Goal: Browse casually: Explore the website without a specific task or goal

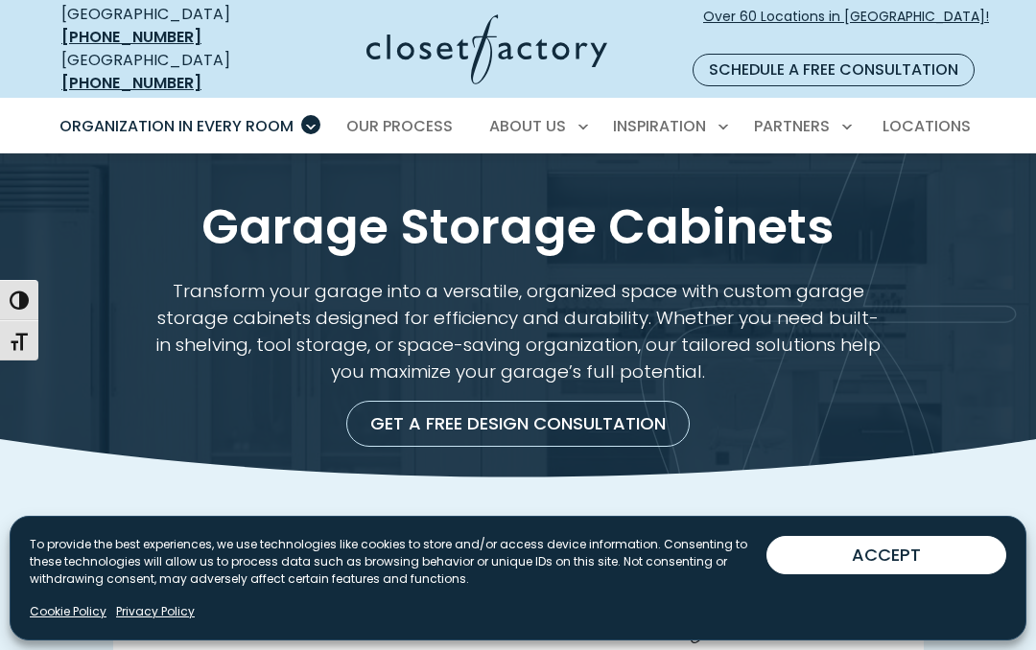
click at [875, 573] on button "ACCEPT" at bounding box center [886, 555] width 240 height 38
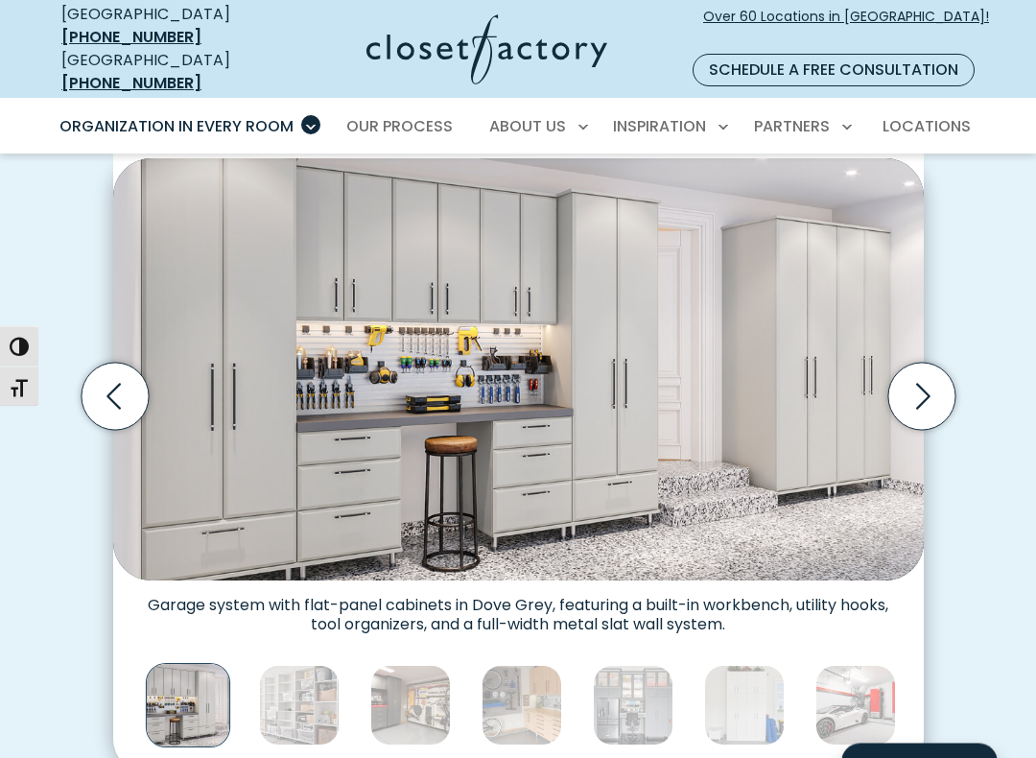
scroll to position [501, 0]
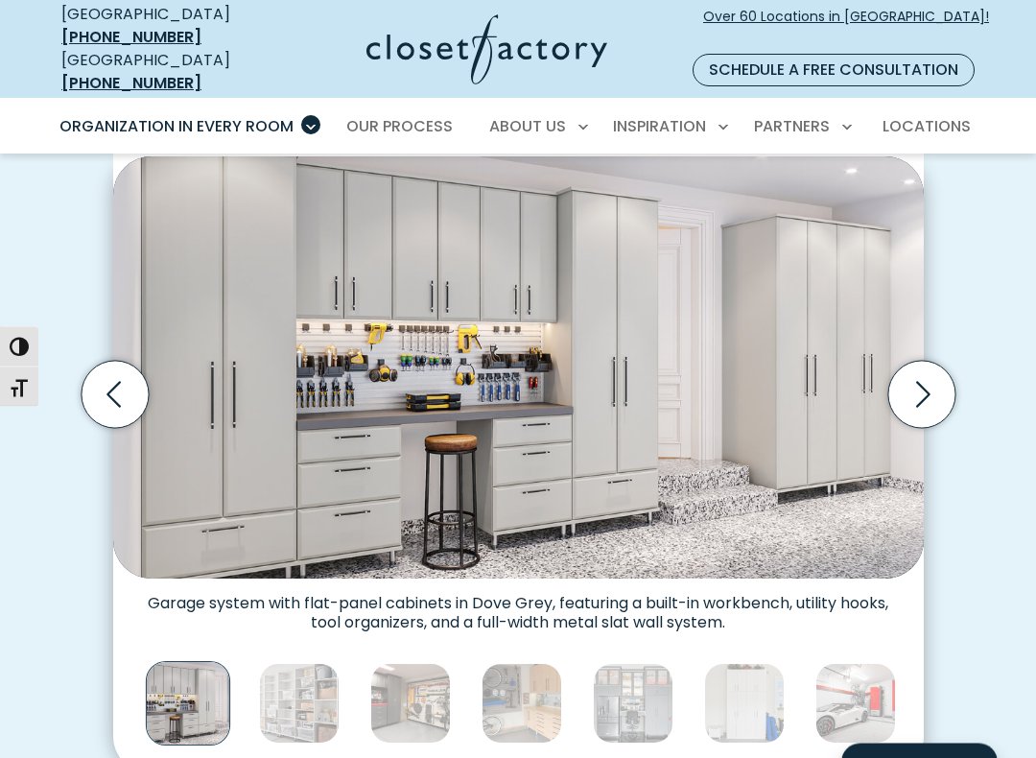
click at [282, 649] on img "Thumbnail Gallery" at bounding box center [299, 704] width 81 height 81
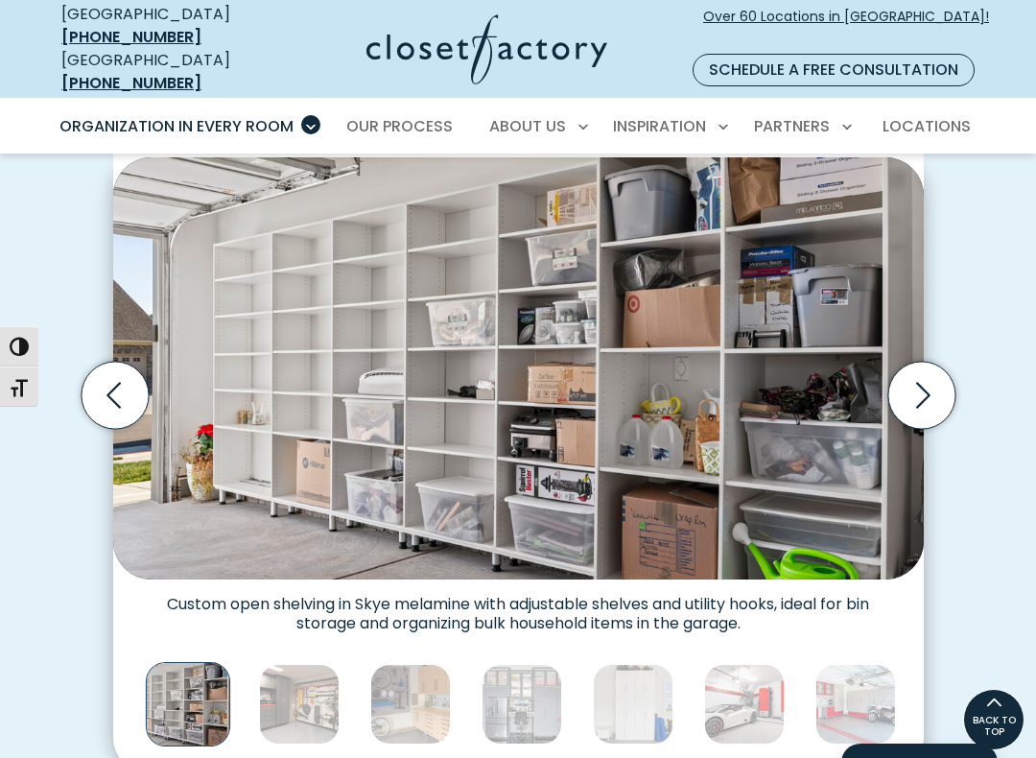
click at [936, 366] on icon "Next slide" at bounding box center [920, 395] width 67 height 67
click at [917, 376] on icon "Next slide" at bounding box center [920, 395] width 67 height 67
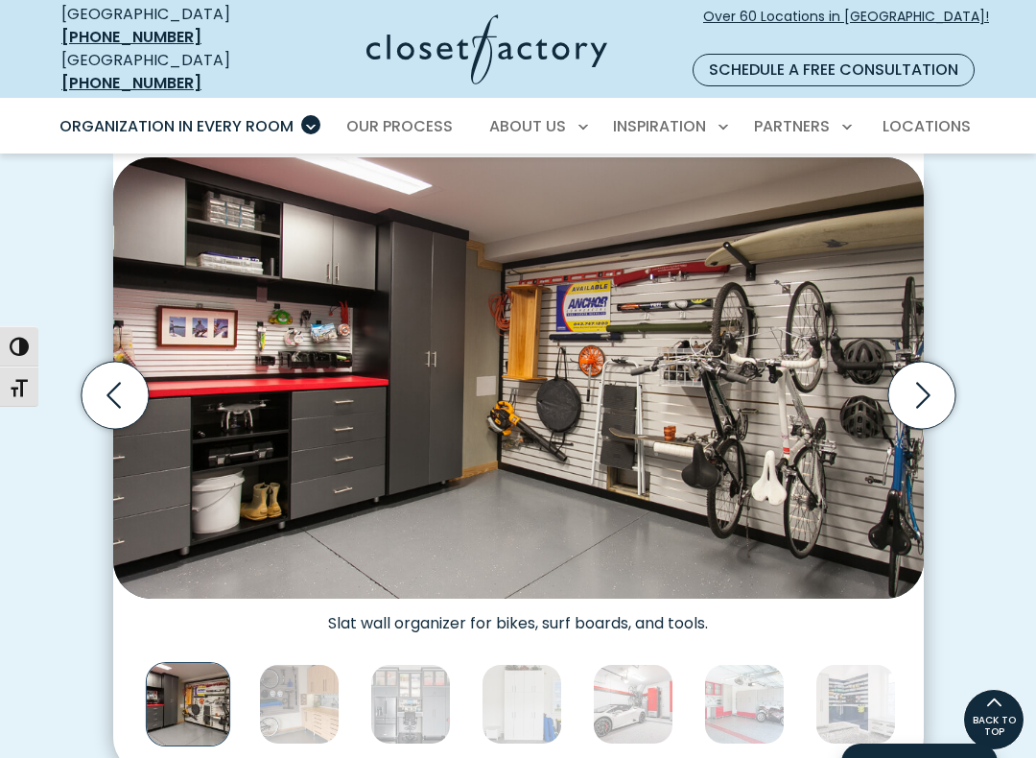
click at [917, 384] on icon "Next slide" at bounding box center [920, 395] width 67 height 67
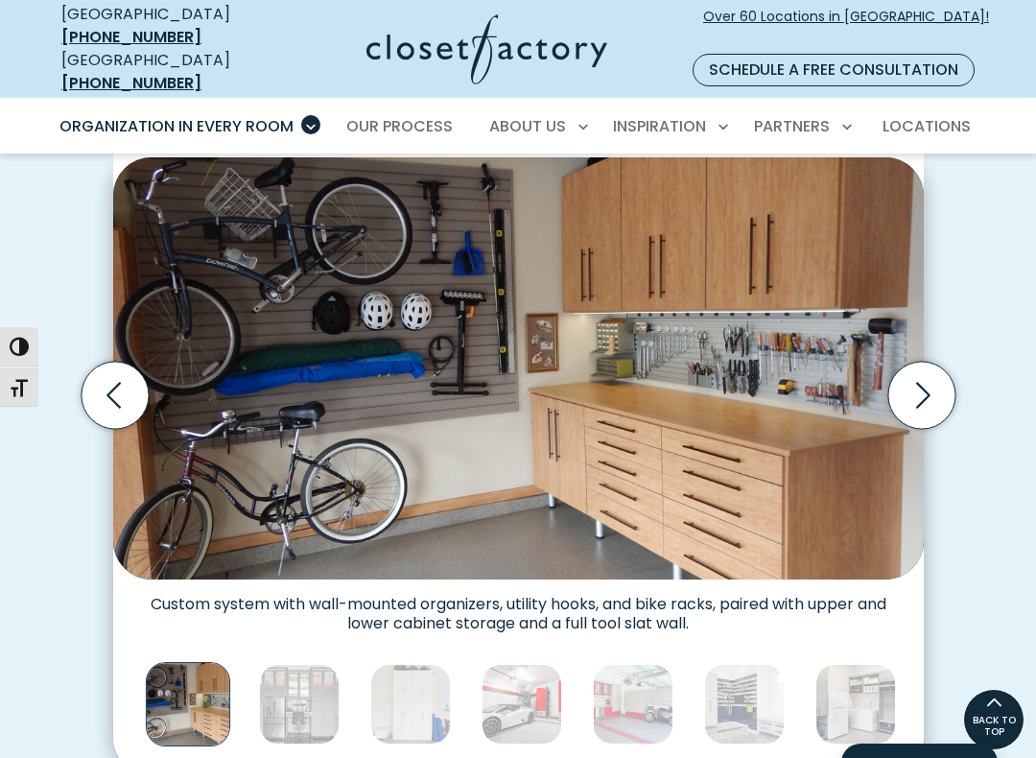
click at [936, 375] on icon "Next slide" at bounding box center [920, 395] width 67 height 67
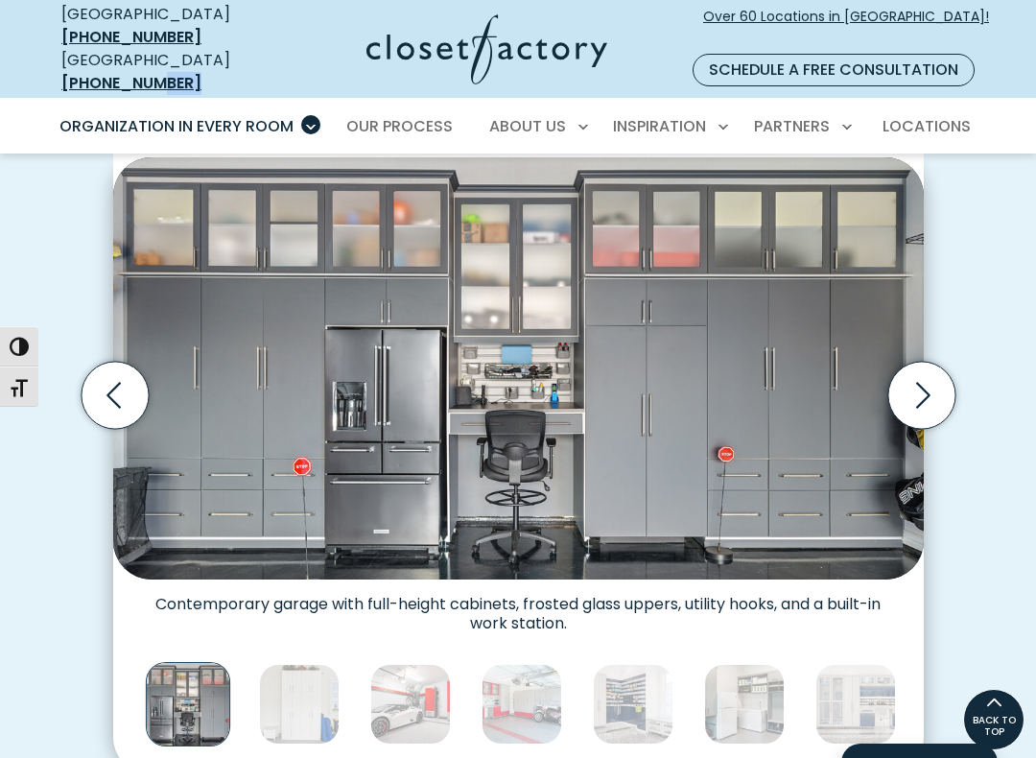
click at [951, 371] on icon "Next slide" at bounding box center [920, 395] width 67 height 67
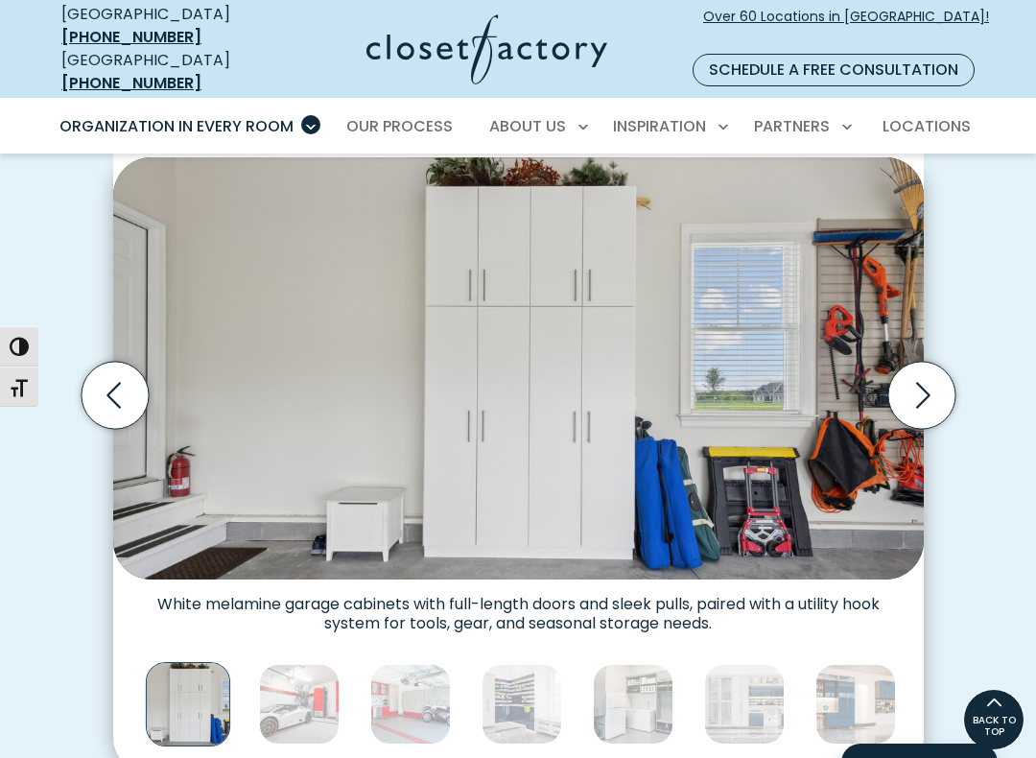
click at [950, 366] on icon "Next slide" at bounding box center [920, 395] width 67 height 67
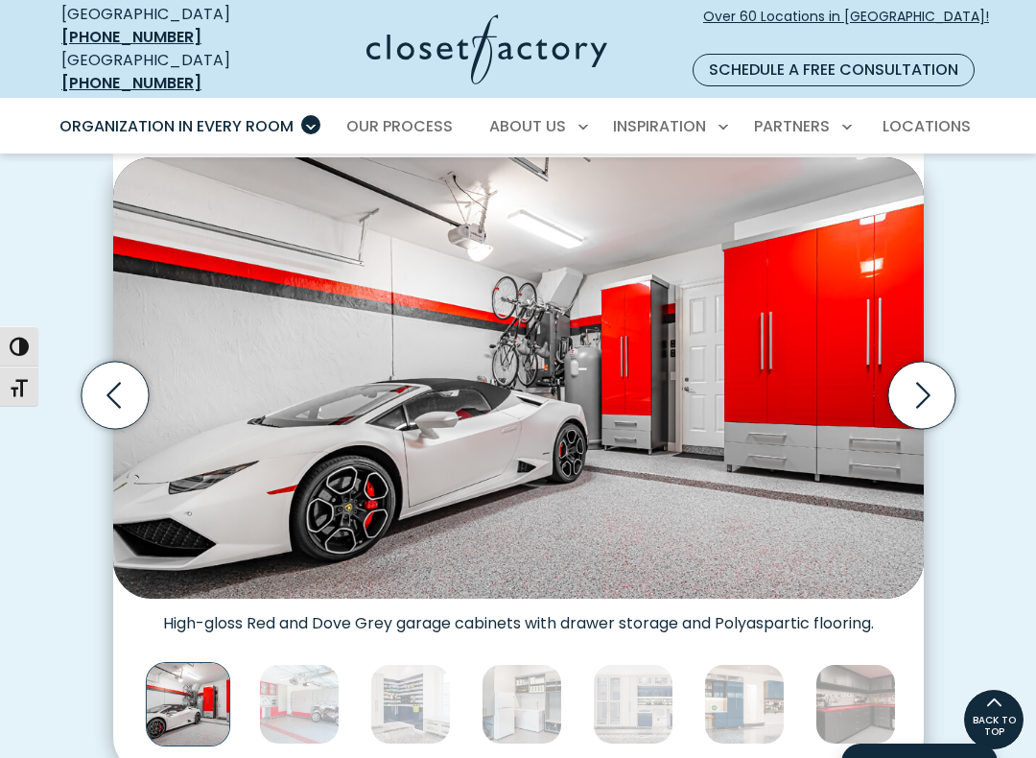
click at [946, 362] on icon "Next slide" at bounding box center [920, 395] width 67 height 67
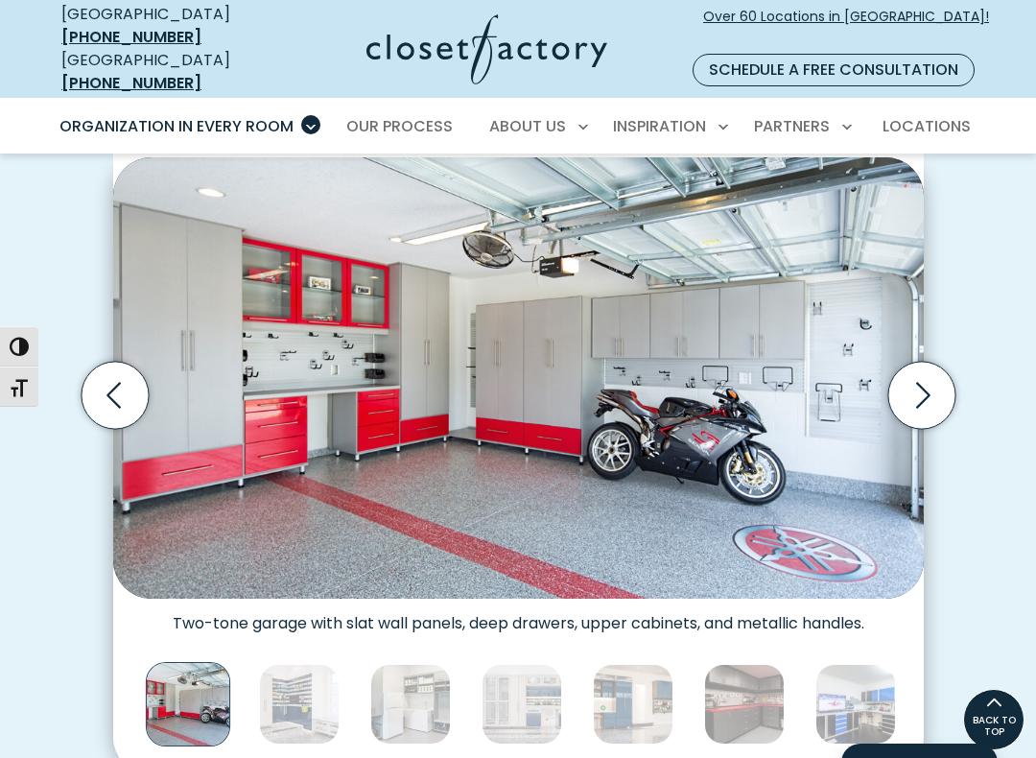
click at [920, 371] on icon "Next slide" at bounding box center [920, 395] width 67 height 67
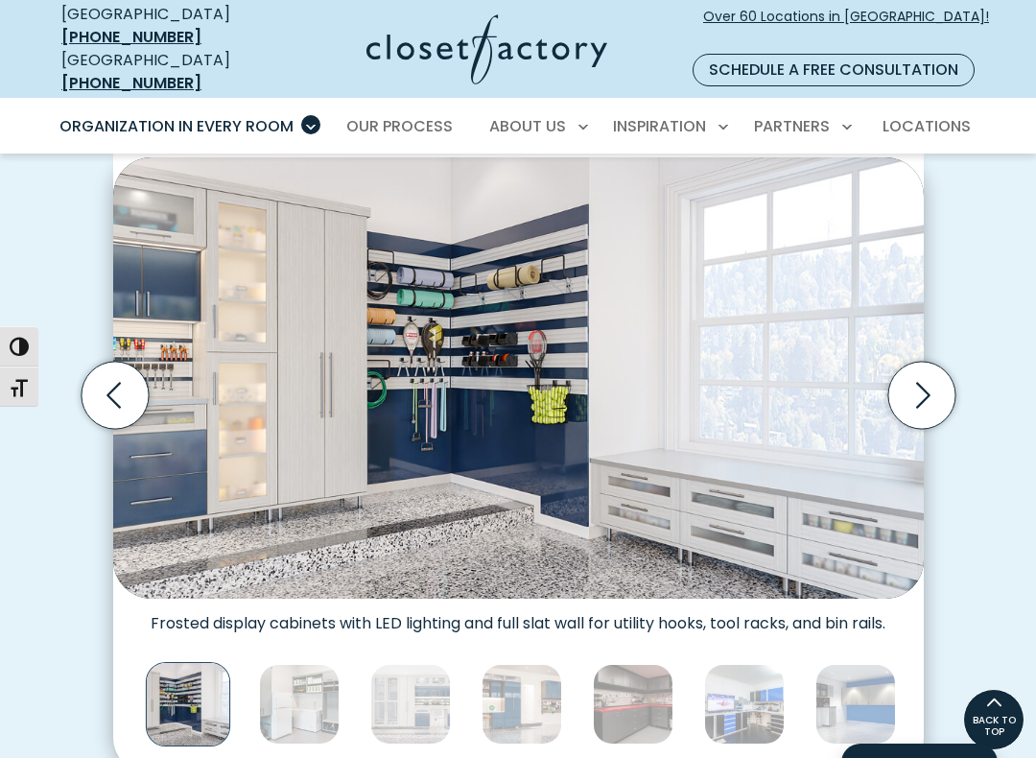
click at [961, 380] on icon "Next slide" at bounding box center [921, 395] width 82 height 82
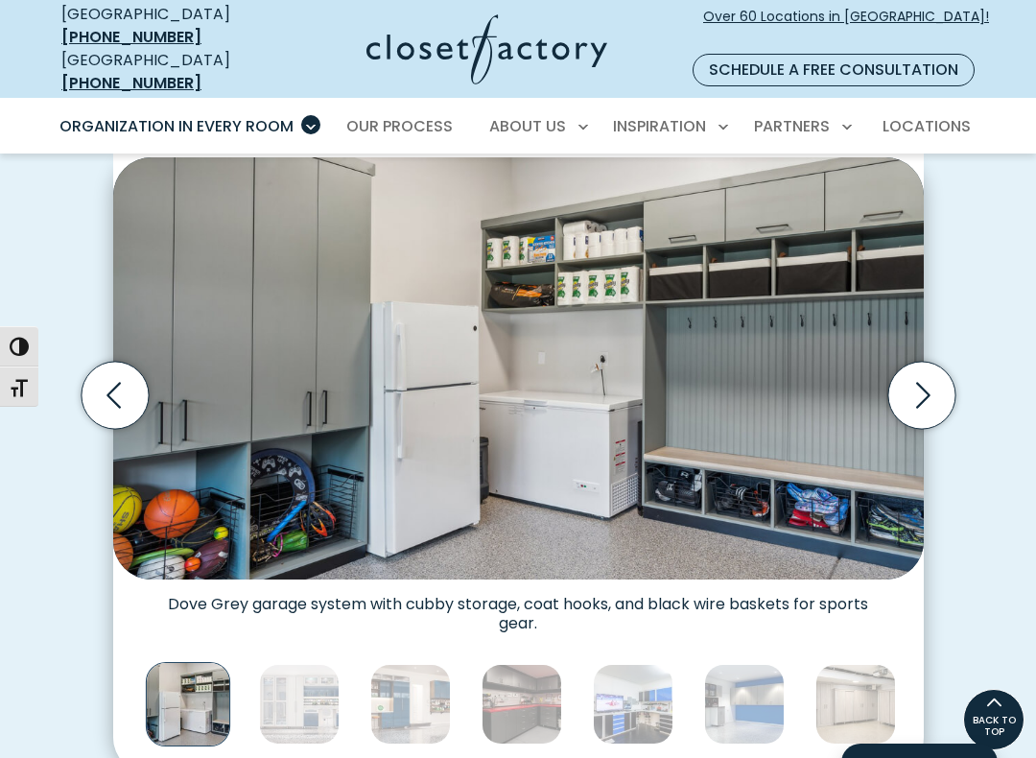
click at [935, 376] on icon "Next slide" at bounding box center [920, 395] width 67 height 67
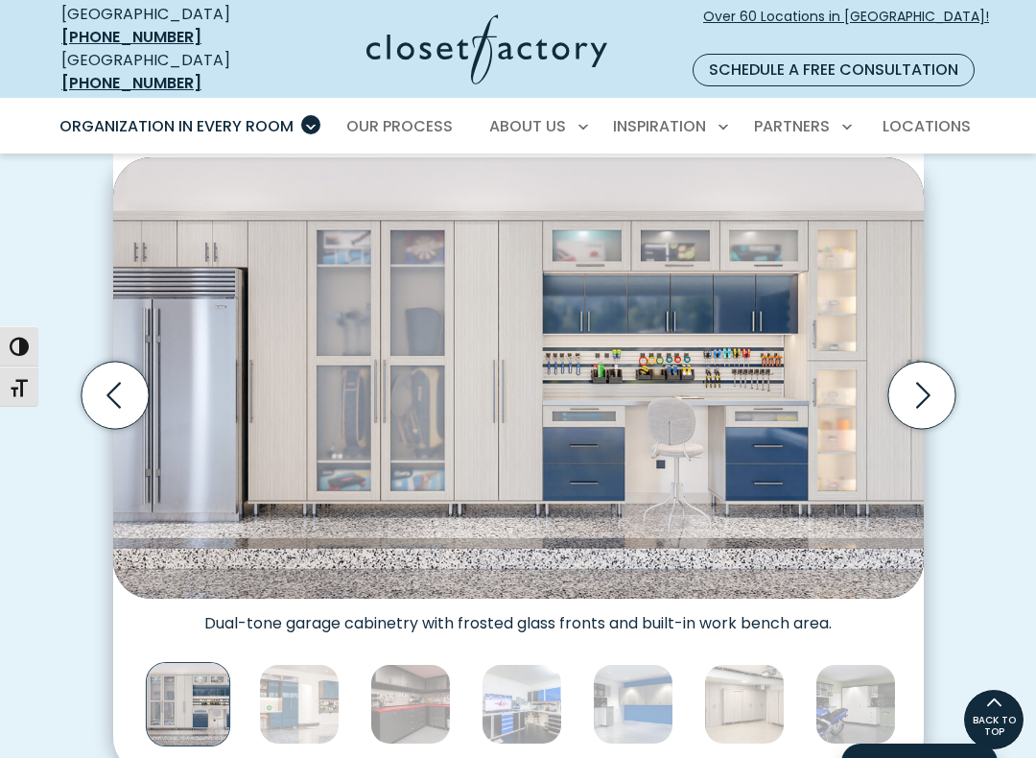
click at [940, 378] on icon "Next slide" at bounding box center [920, 395] width 67 height 67
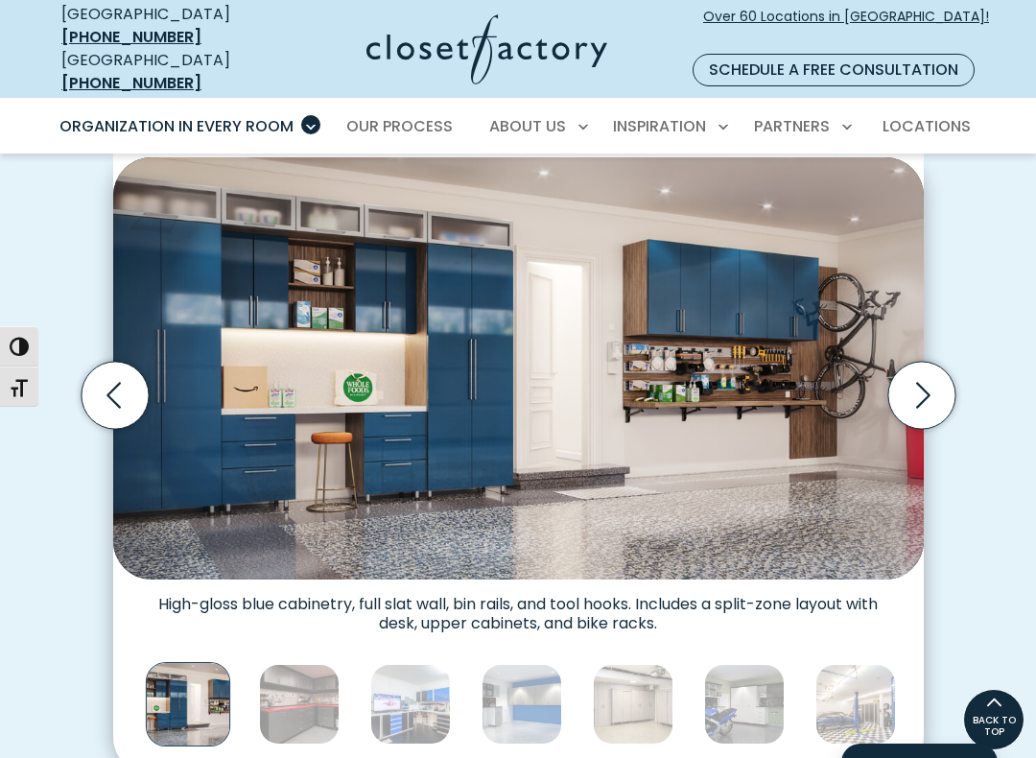
click at [944, 382] on icon "Next slide" at bounding box center [920, 395] width 67 height 67
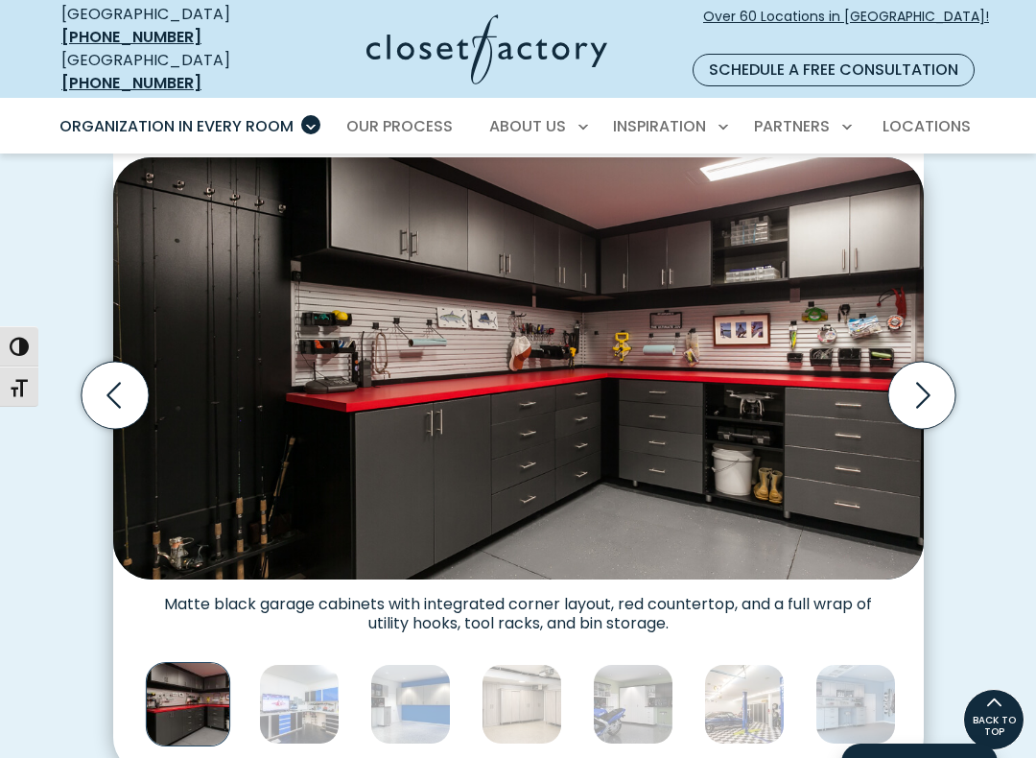
click at [939, 384] on icon "Next slide" at bounding box center [920, 395] width 67 height 67
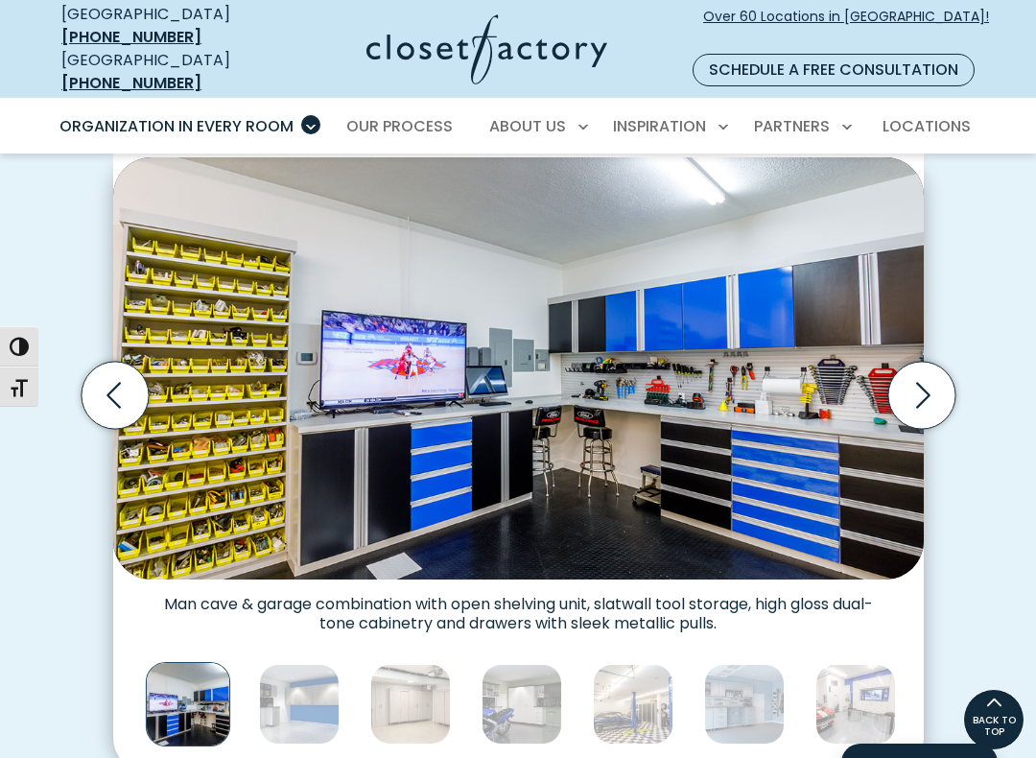
click at [932, 385] on icon "Next slide" at bounding box center [920, 395] width 67 height 67
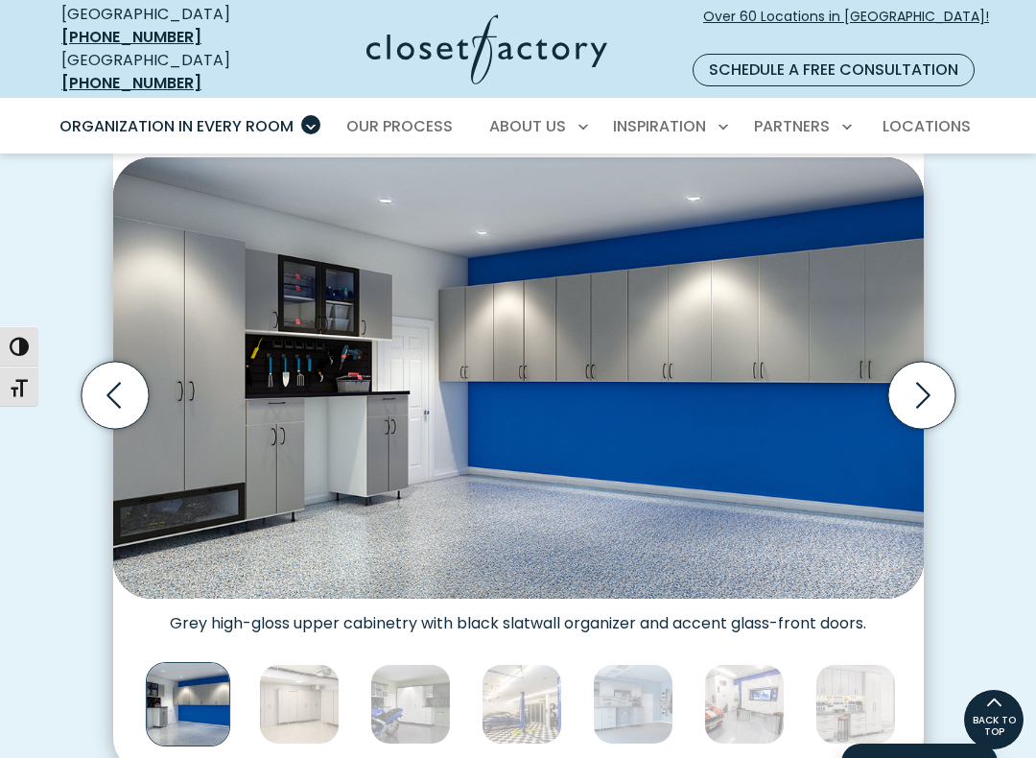
click at [935, 390] on icon "Next slide" at bounding box center [920, 395] width 67 height 67
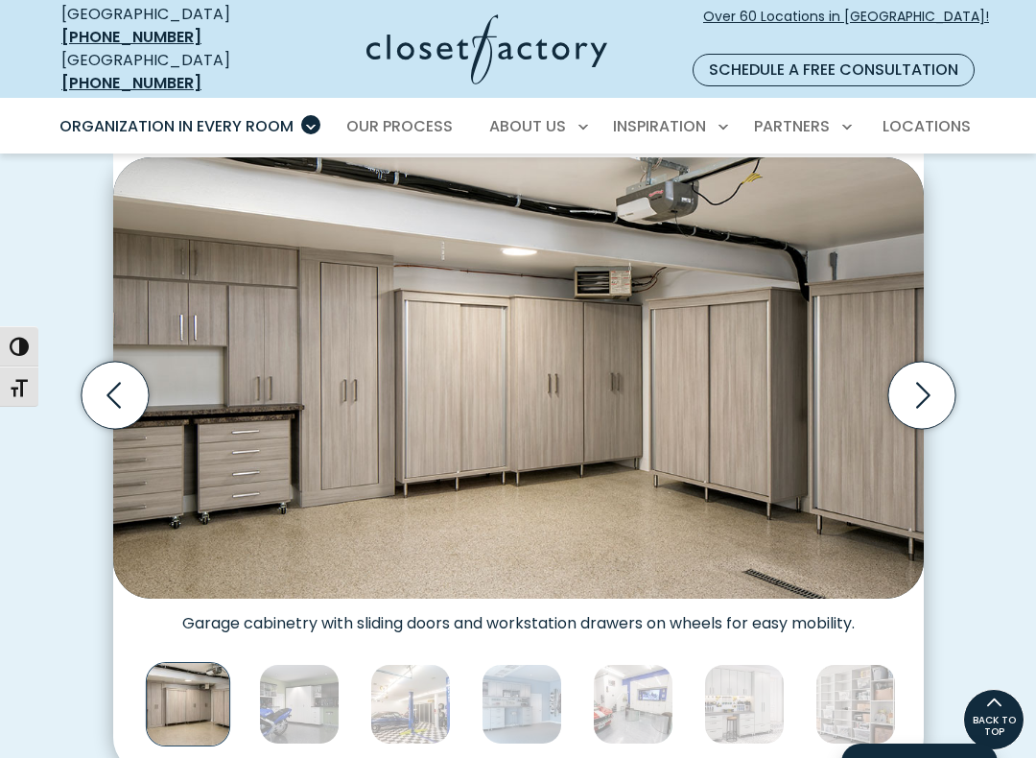
click at [931, 386] on icon "Next slide" at bounding box center [920, 395] width 67 height 67
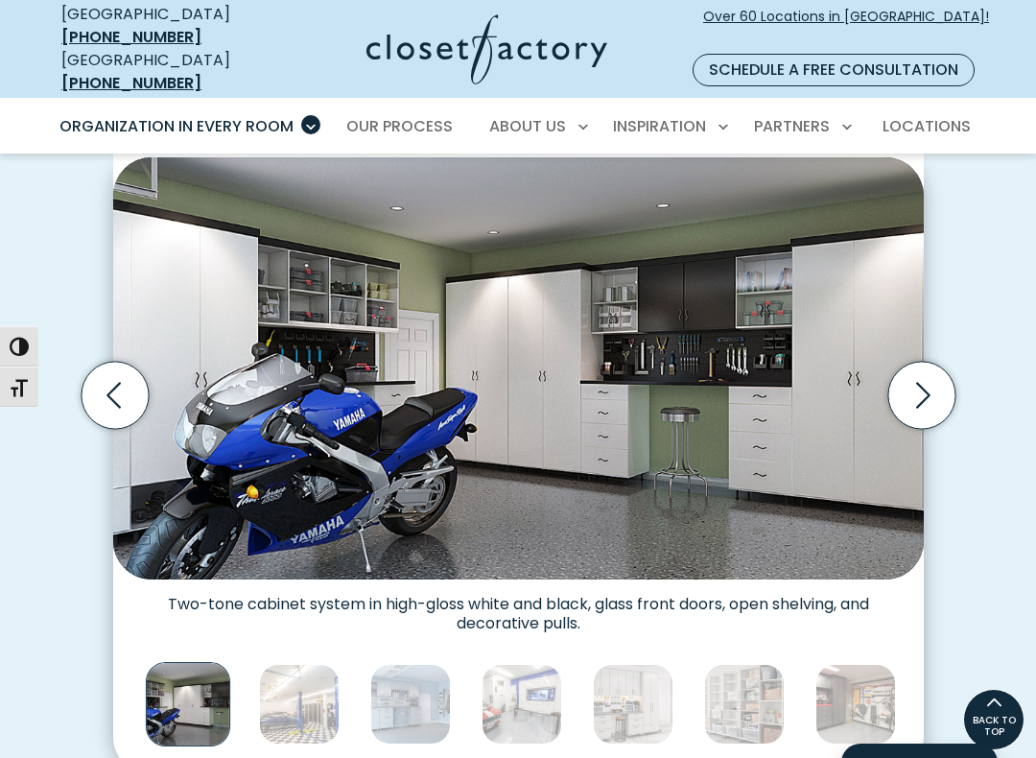
click at [933, 394] on icon "Next slide" at bounding box center [920, 395] width 67 height 67
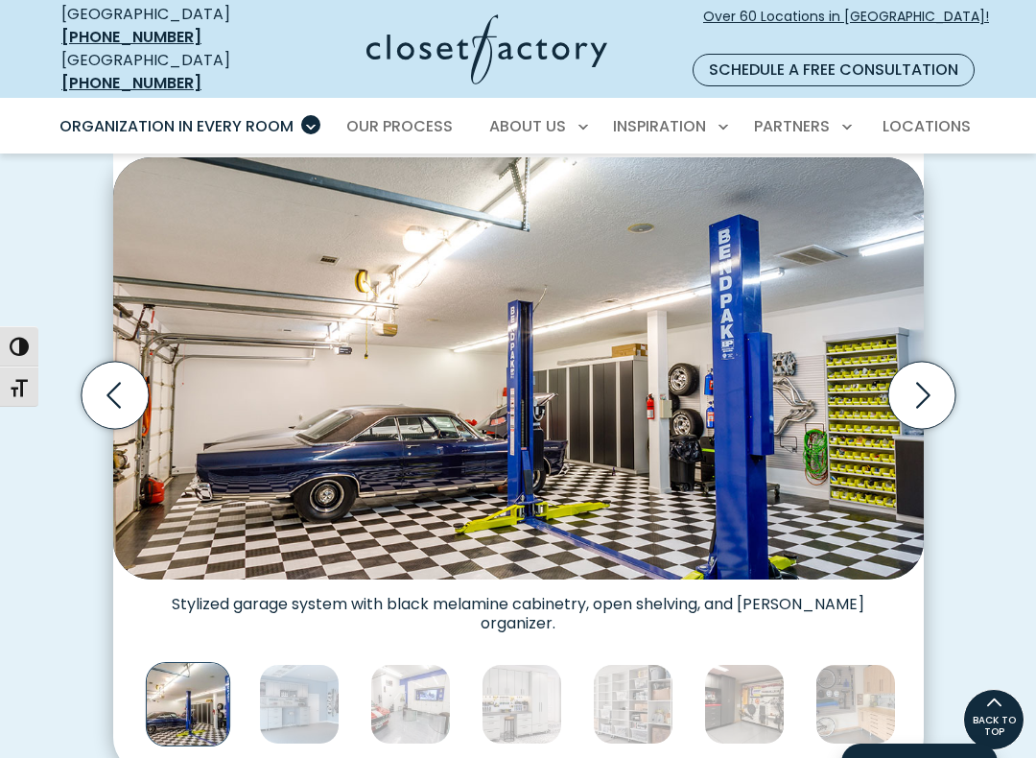
click at [936, 396] on icon "Next slide" at bounding box center [920, 395] width 67 height 67
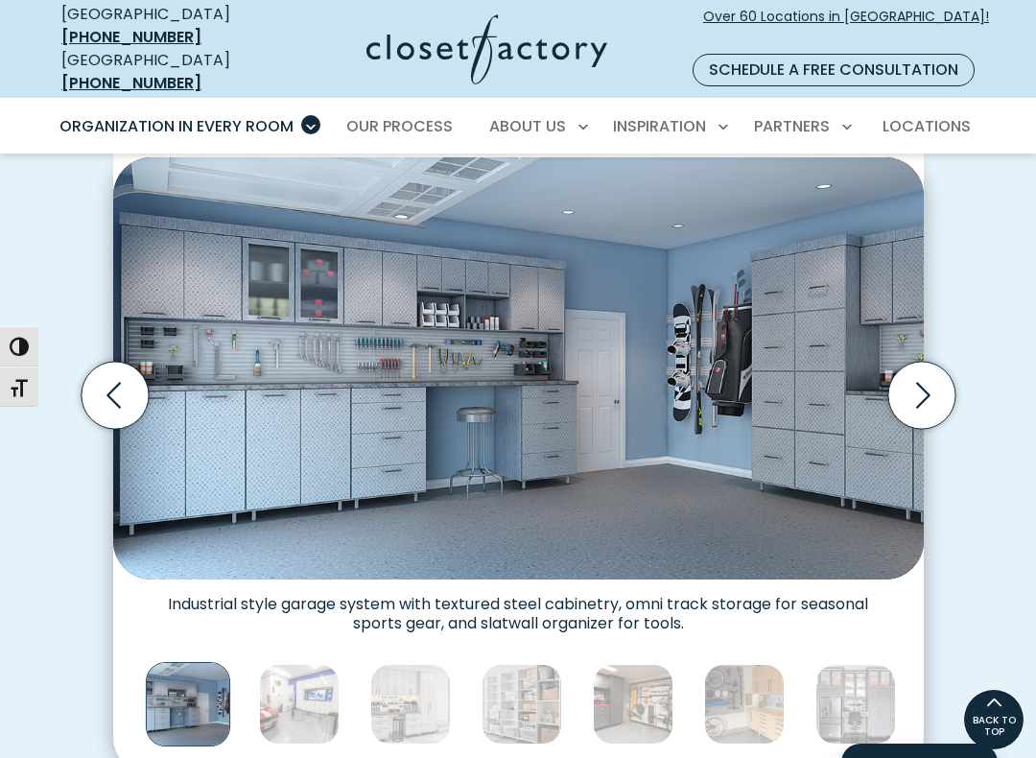
click at [926, 380] on icon "Next slide" at bounding box center [920, 395] width 67 height 67
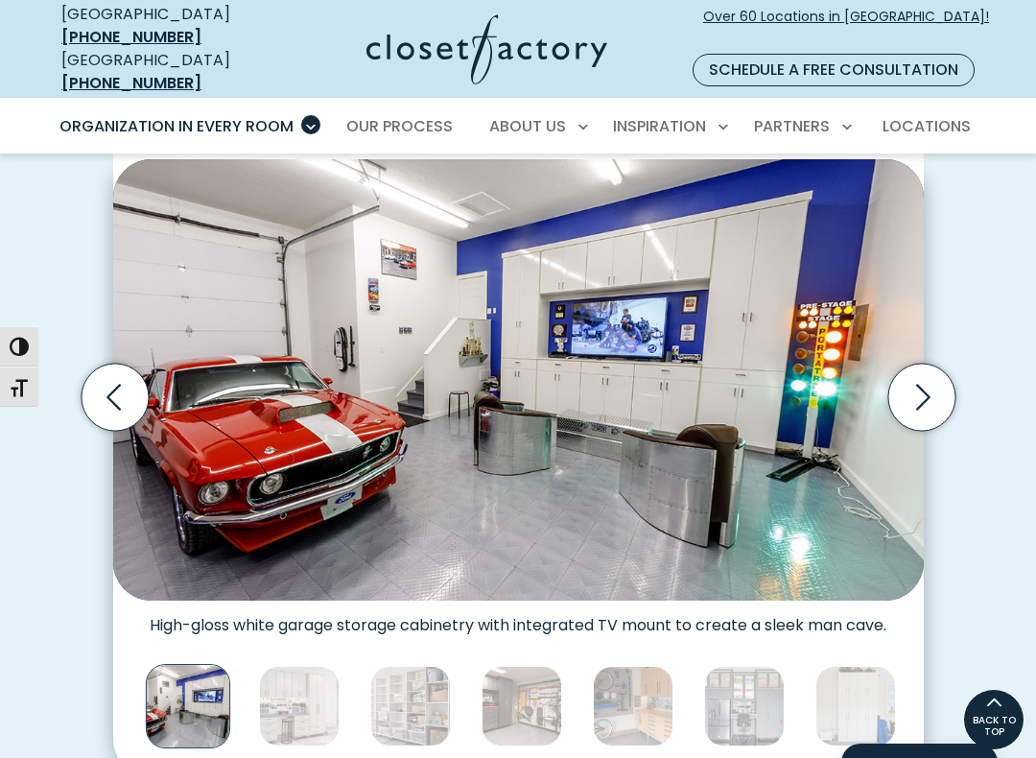
scroll to position [495, 0]
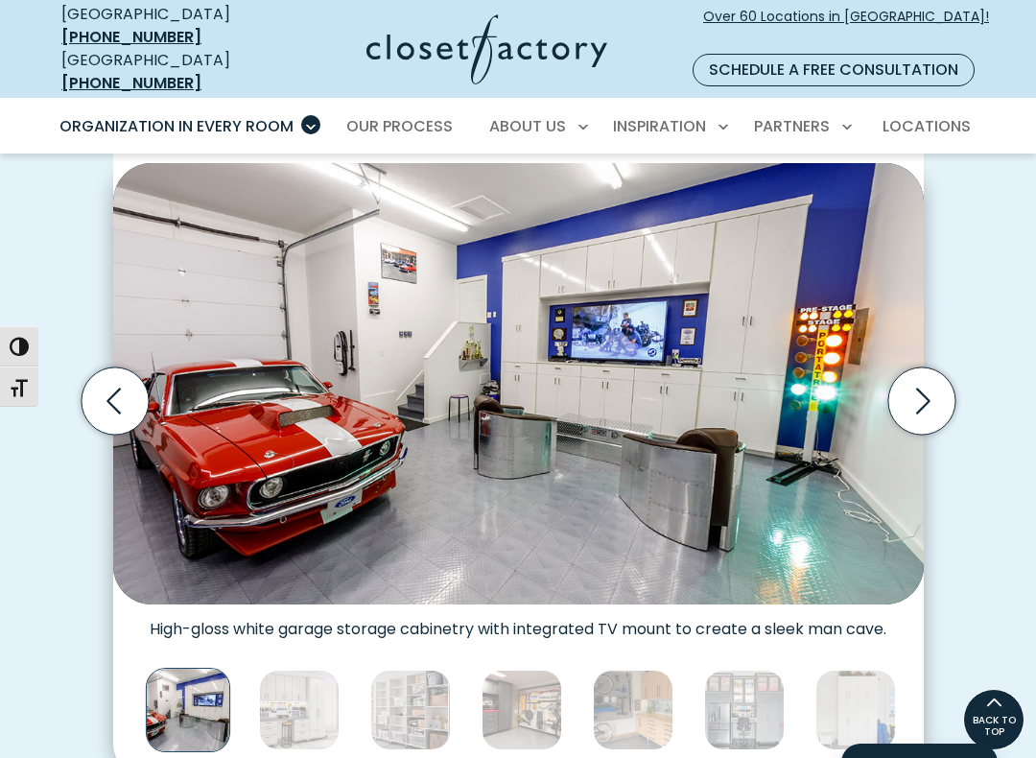
click at [982, 437] on div "Custom Garage Organization for Every Space, Style, and Budget High-gloss white …" at bounding box center [518, 416] width 1036 height 835
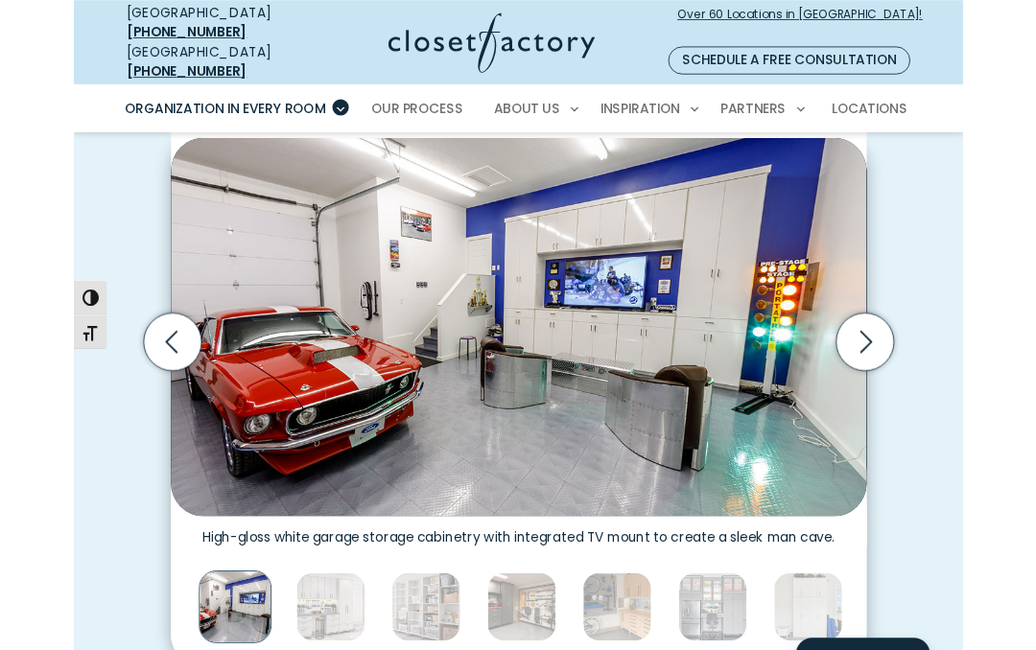
scroll to position [503, 0]
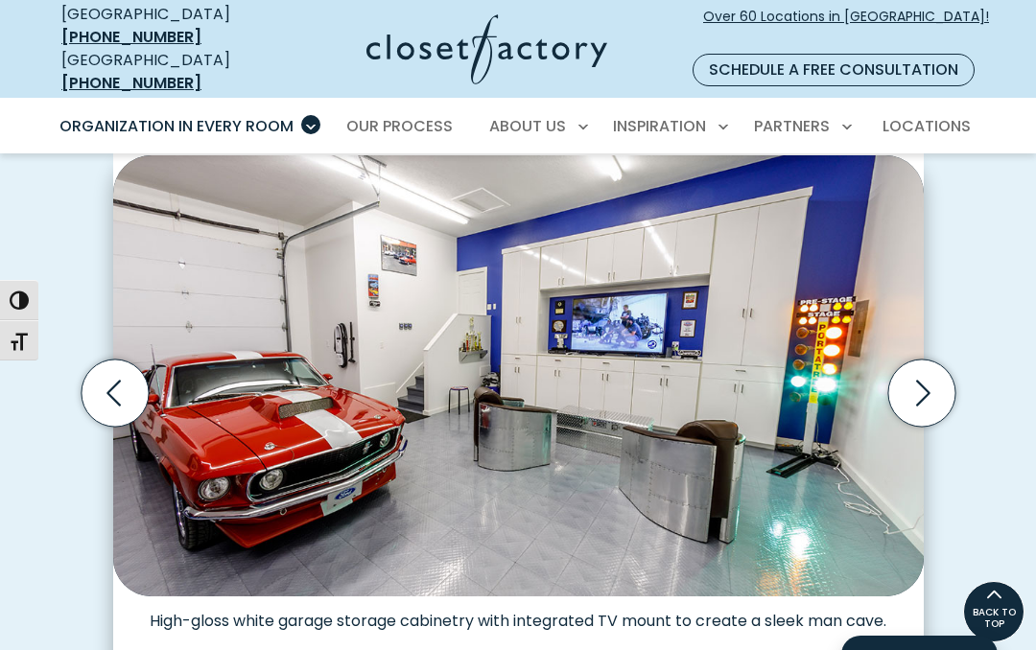
click at [941, 352] on icon "Next slide" at bounding box center [921, 393] width 82 height 82
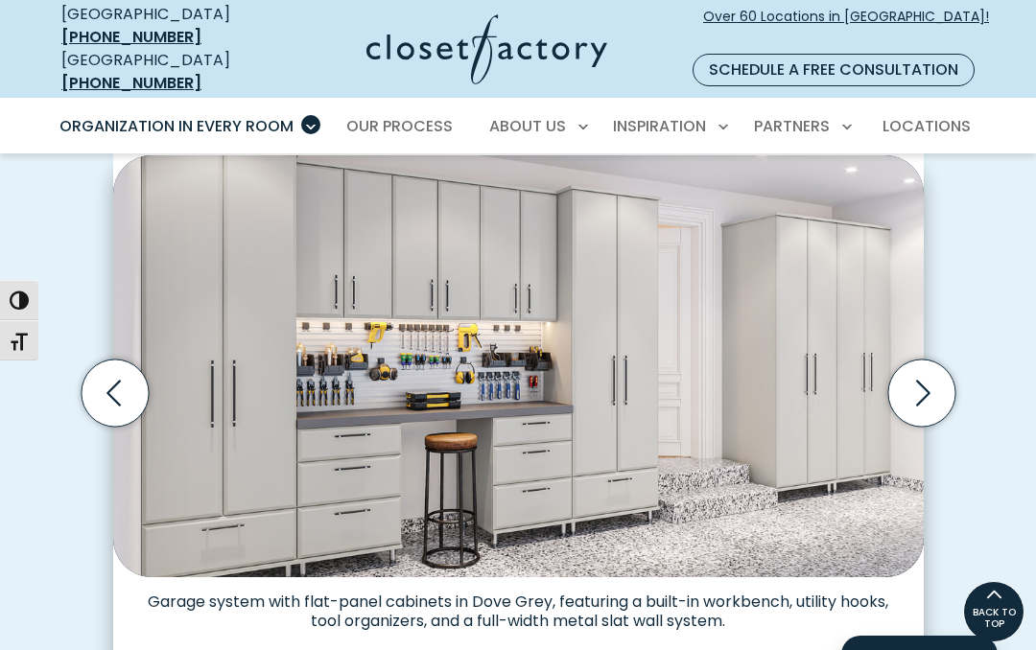
click at [921, 360] on icon "Next slide" at bounding box center [920, 393] width 67 height 67
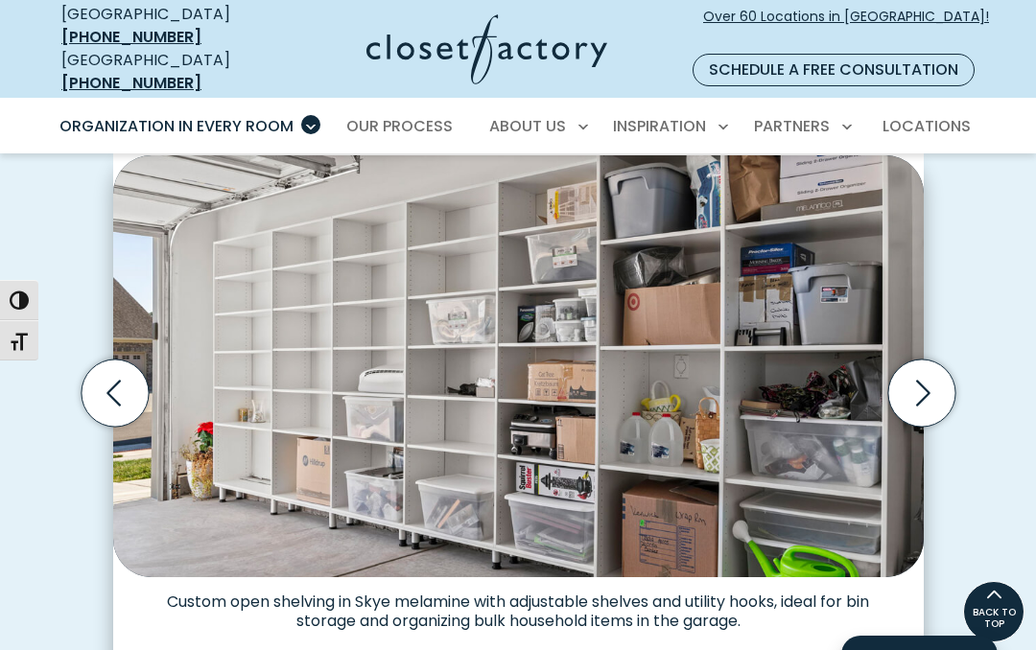
click at [940, 367] on icon "Next slide" at bounding box center [920, 393] width 67 height 67
